Goal: Find specific page/section: Find specific page/section

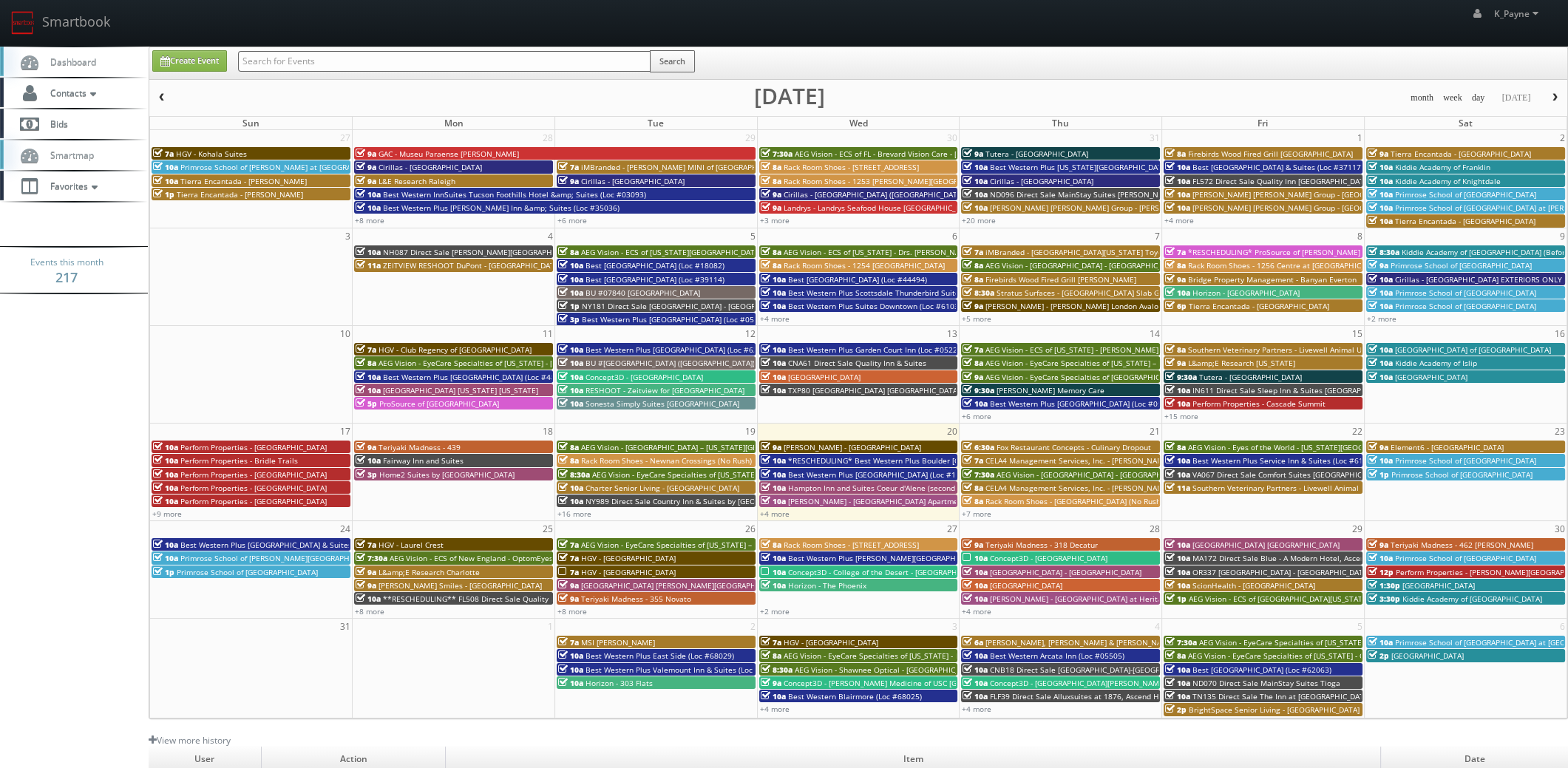
click at [459, 59] on input "text" at bounding box center [444, 61] width 412 height 21
type input "lkwd"
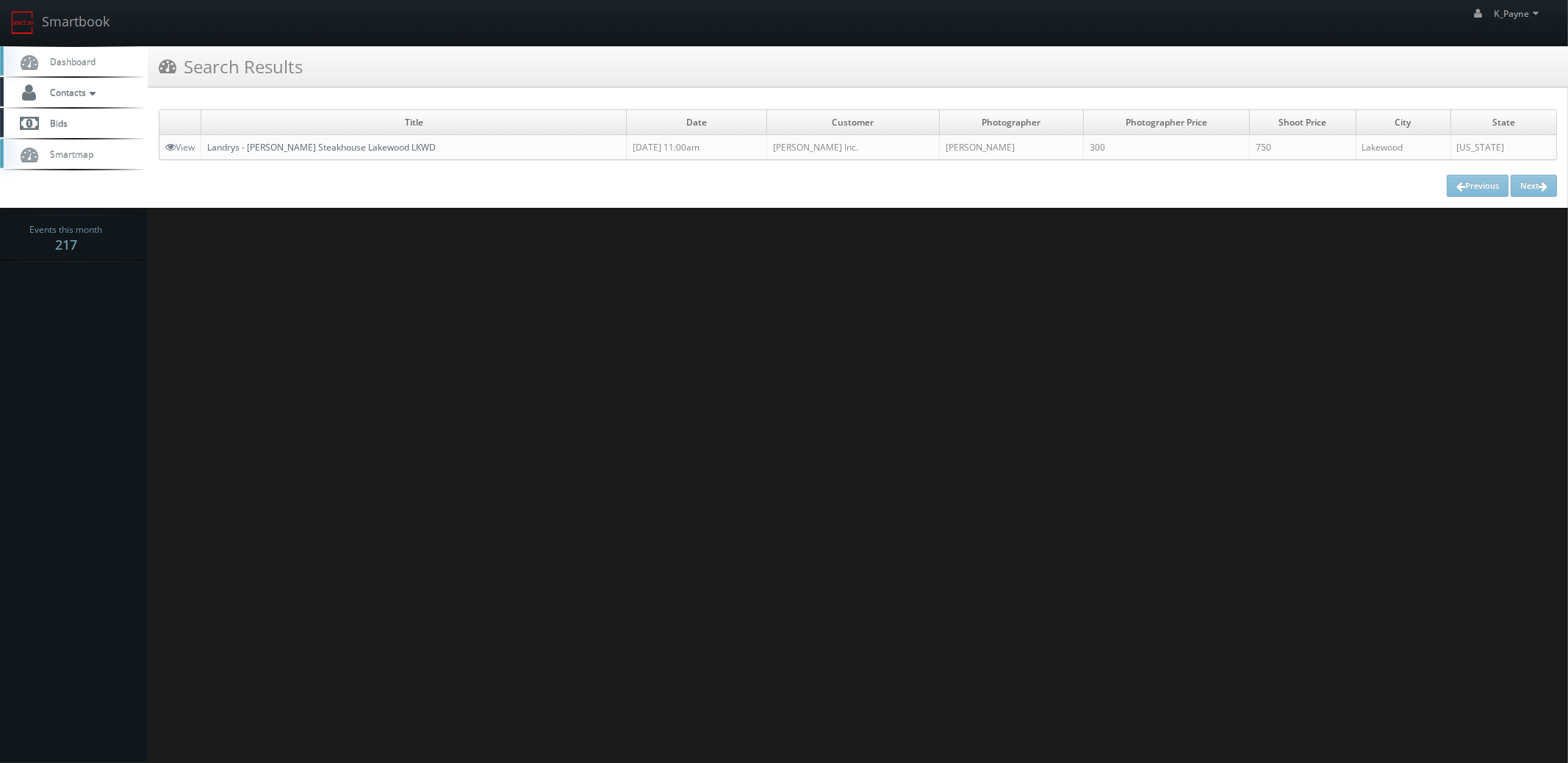
click at [373, 147] on link "Landrys - [PERSON_NAME] Steakhouse Lakewood LKWD" at bounding box center [320, 148] width 228 height 13
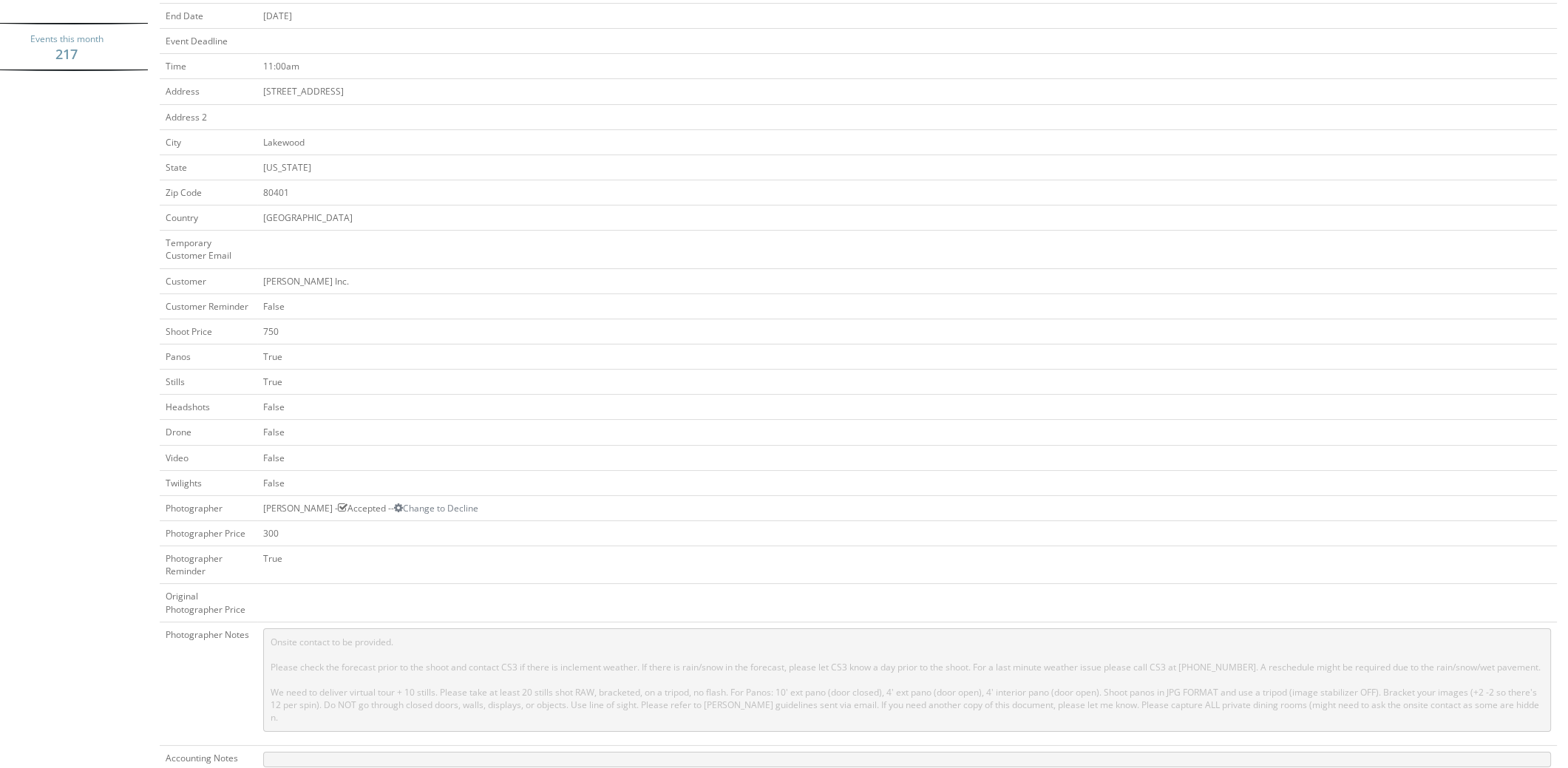
scroll to position [444, 0]
